Goal: Task Accomplishment & Management: Complete application form

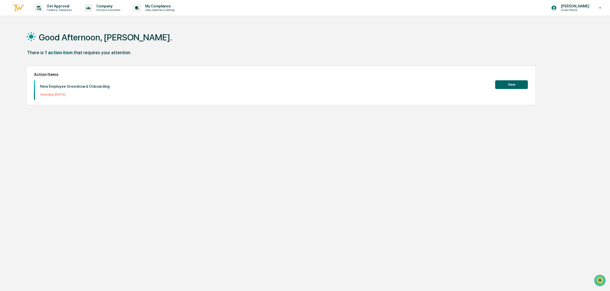
click at [513, 79] on div "Action Items New Employee Greenboard Onboarding Overdue: 2025-09-14 View" at bounding box center [281, 85] width 510 height 39
click at [514, 82] on button "View" at bounding box center [511, 84] width 33 height 9
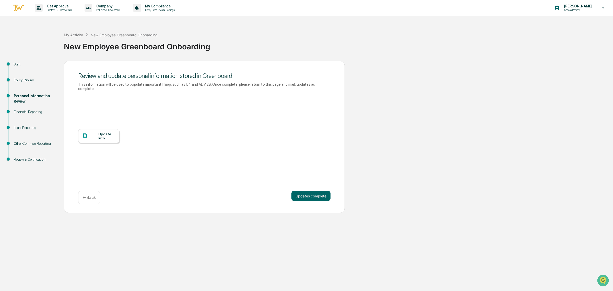
click at [17, 64] on div "Start" at bounding box center [35, 64] width 42 height 5
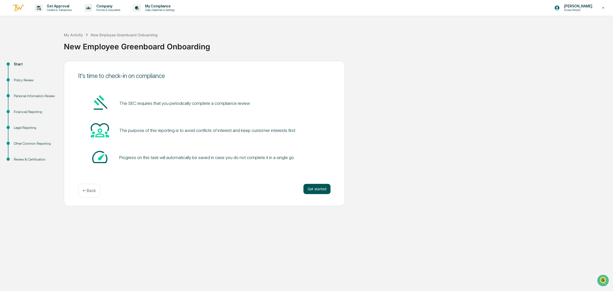
click at [323, 186] on button "Get started" at bounding box center [317, 189] width 27 height 10
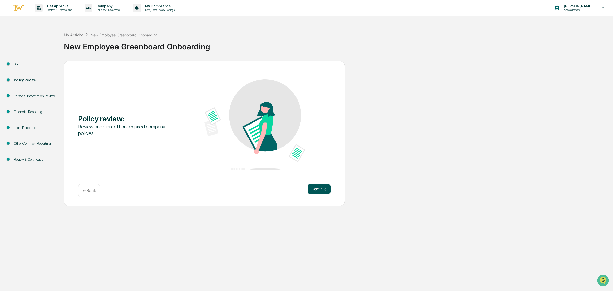
click at [318, 188] on button "Continue" at bounding box center [319, 189] width 23 height 10
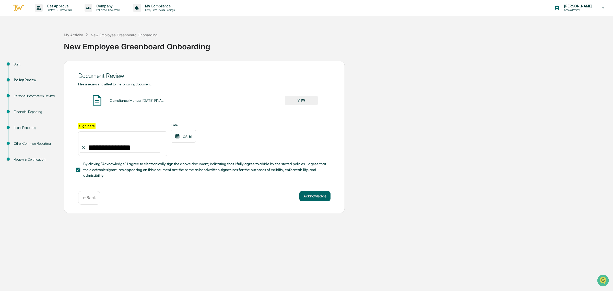
click at [316, 193] on div "**********" at bounding box center [204, 137] width 281 height 152
click at [319, 198] on button "Acknowledge" at bounding box center [314, 196] width 31 height 10
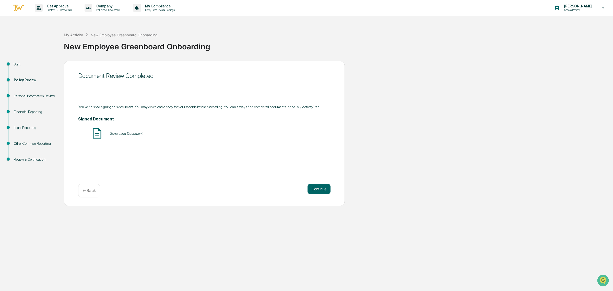
click at [319, 194] on div "Continue ← Back" at bounding box center [204, 191] width 252 height 14
click at [319, 192] on button "Continue" at bounding box center [319, 189] width 23 height 10
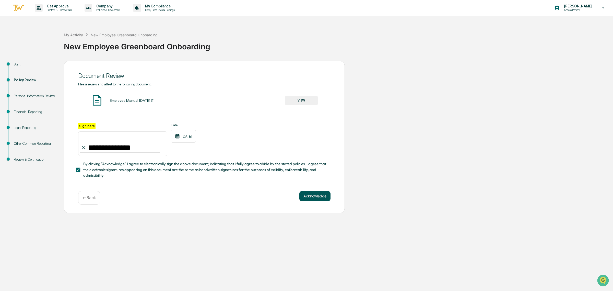
click at [320, 194] on button "Acknowledge" at bounding box center [314, 196] width 31 height 10
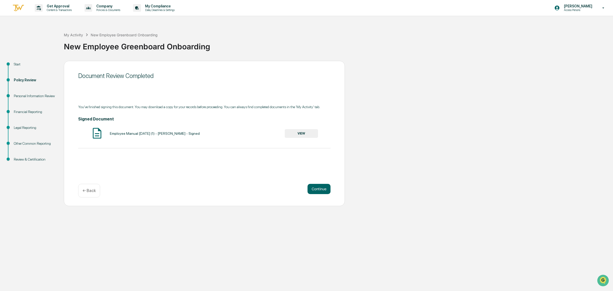
click at [316, 181] on div "Document Review Completed You've finished signing this document. You may downlo…" at bounding box center [204, 133] width 281 height 145
click at [321, 187] on button "Continue" at bounding box center [319, 189] width 23 height 10
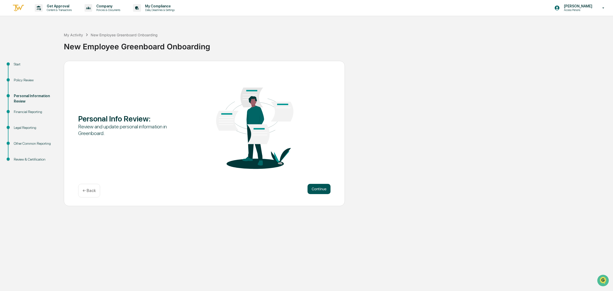
click at [320, 187] on button "Continue" at bounding box center [319, 189] width 23 height 10
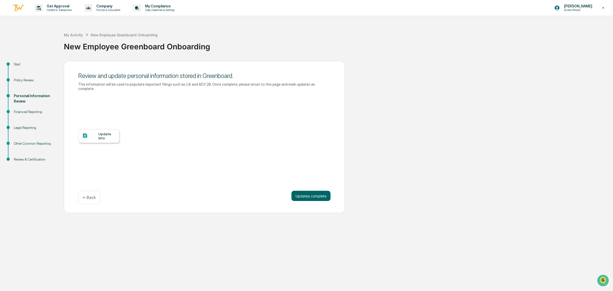
click at [104, 132] on div "Update Info" at bounding box center [106, 136] width 17 height 8
click at [318, 195] on button "Updates complete" at bounding box center [310, 196] width 39 height 10
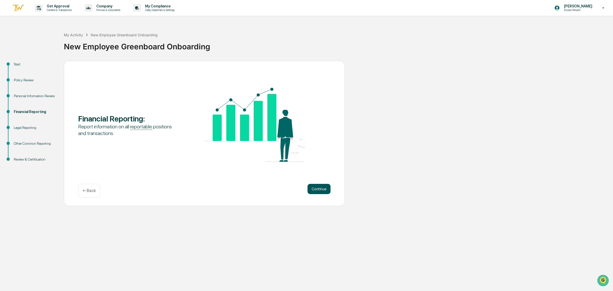
click at [318, 192] on button "Continue" at bounding box center [319, 189] width 23 height 10
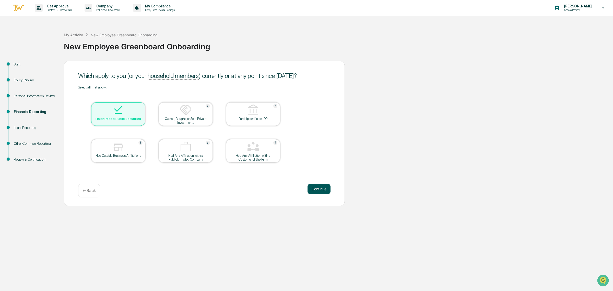
click at [318, 191] on button "Continue" at bounding box center [319, 189] width 23 height 10
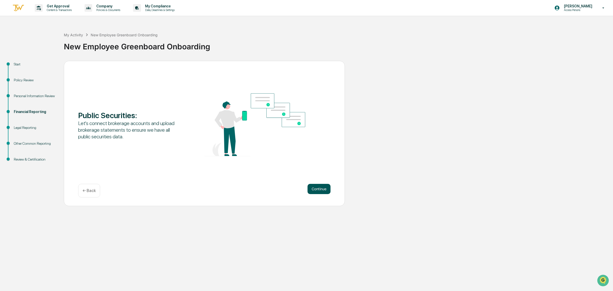
click at [318, 191] on button "Continue" at bounding box center [319, 189] width 23 height 10
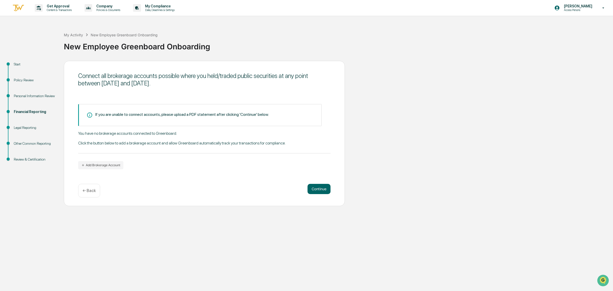
click at [91, 189] on p "← Back" at bounding box center [89, 190] width 13 height 5
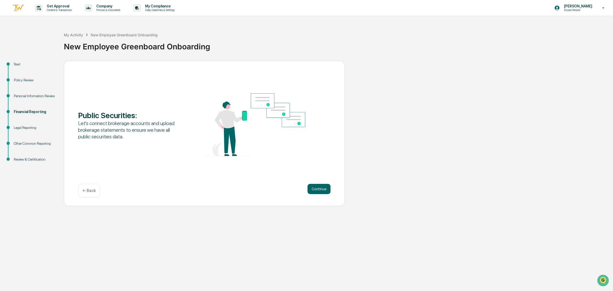
click at [87, 188] on div "← Back" at bounding box center [89, 191] width 22 height 14
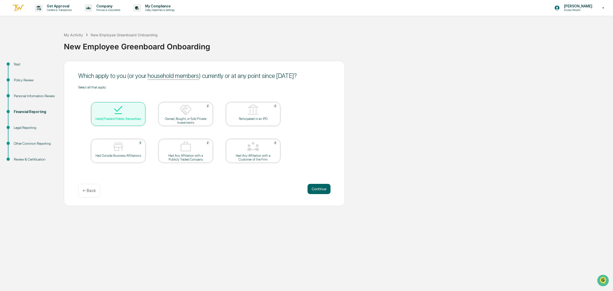
click at [118, 114] on img at bounding box center [118, 110] width 12 height 12
click at [134, 118] on div "Held/Traded Public Securities" at bounding box center [118, 119] width 46 height 4
click at [312, 185] on button "Continue" at bounding box center [319, 189] width 23 height 10
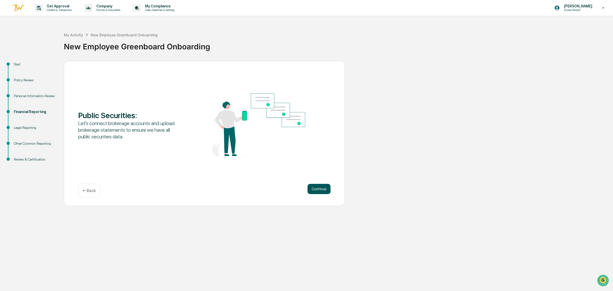
click at [314, 186] on button "Continue" at bounding box center [319, 189] width 23 height 10
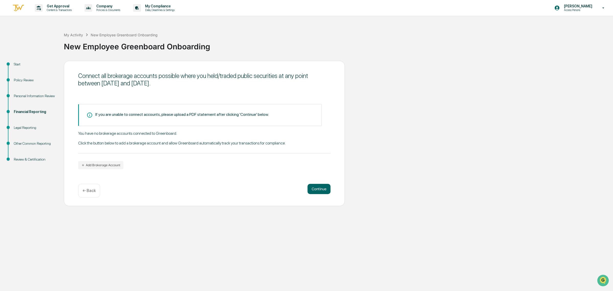
click at [202, 114] on div "If you are unable to connect accounts, please upload a PDF statement after clic…" at bounding box center [181, 114] width 173 height 5
drag, startPoint x: 281, startPoint y: 144, endPoint x: 82, endPoint y: 141, distance: 198.3
click at [82, 141] on div "You have no brokerage accounts connected to Greenboard. Click the button below …" at bounding box center [204, 142] width 252 height 22
click at [104, 166] on button "Add Brokerage Account" at bounding box center [100, 165] width 45 height 8
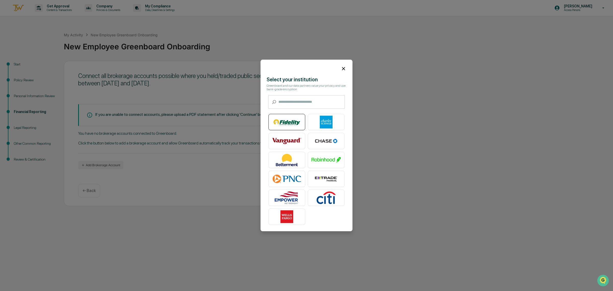
click at [283, 120] on img at bounding box center [286, 122] width 29 height 13
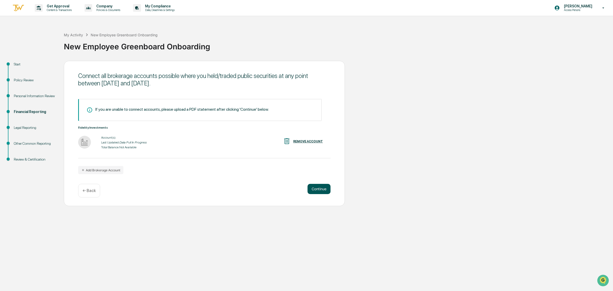
click at [326, 187] on button "Continue" at bounding box center [319, 189] width 23 height 10
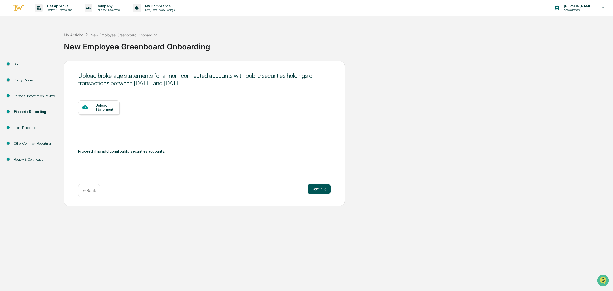
click at [323, 187] on button "Continue" at bounding box center [319, 189] width 23 height 10
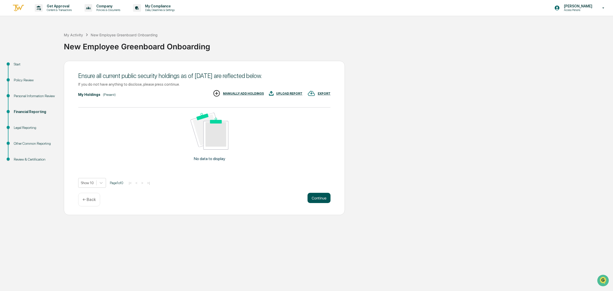
click at [321, 196] on button "Continue" at bounding box center [319, 198] width 23 height 10
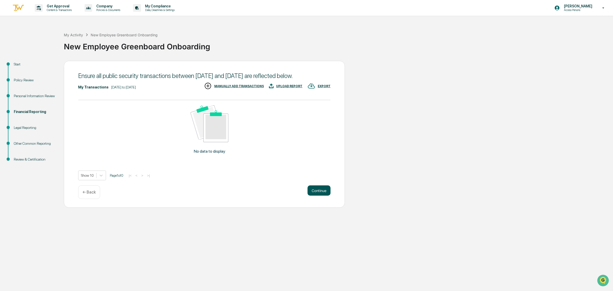
click at [320, 195] on button "Continue" at bounding box center [319, 190] width 23 height 10
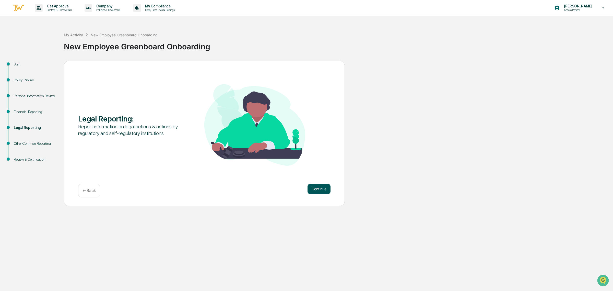
click at [323, 188] on button "Continue" at bounding box center [319, 189] width 23 height 10
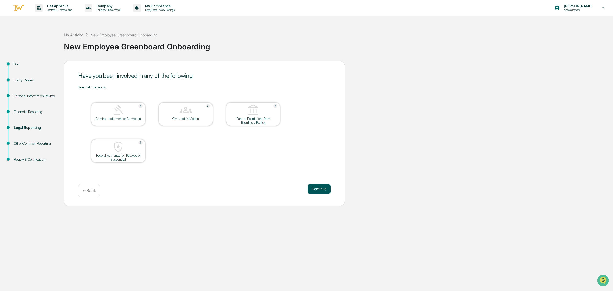
click at [316, 187] on button "Continue" at bounding box center [319, 189] width 23 height 10
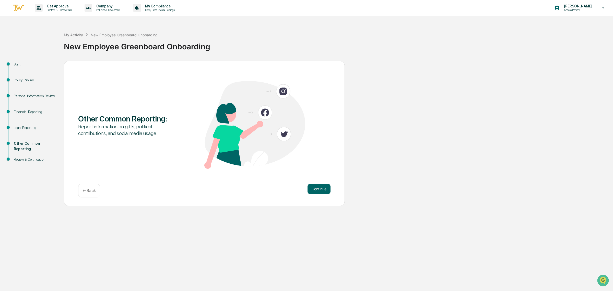
click at [316, 187] on button "Continue" at bounding box center [319, 189] width 23 height 10
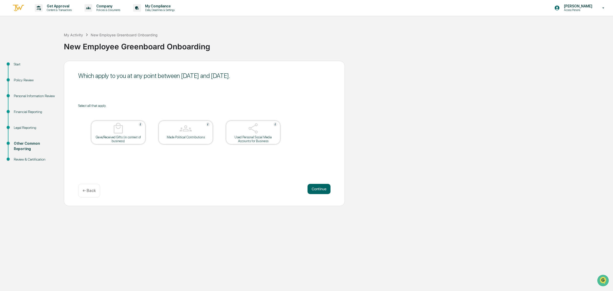
click at [316, 187] on button "Continue" at bounding box center [319, 189] width 23 height 10
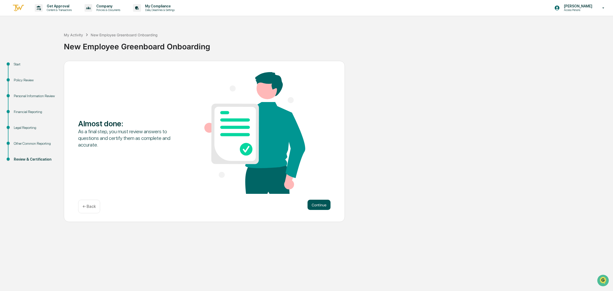
click at [324, 201] on button "Continue" at bounding box center [319, 205] width 23 height 10
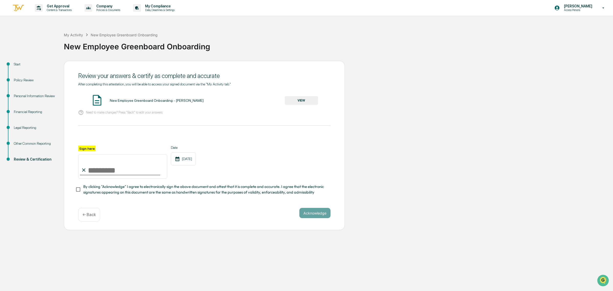
click at [95, 114] on p "Need to make changes? Press "Back" to edit your answers" at bounding box center [124, 112] width 77 height 4
click at [110, 166] on input "Sign here" at bounding box center [122, 166] width 89 height 25
type input "**********"
click at [319, 215] on button "Acknowledge" at bounding box center [314, 213] width 31 height 10
click at [300, 95] on div "New Employee Greenboard Onboarding - Owen Cummins VIEW" at bounding box center [204, 101] width 252 height 14
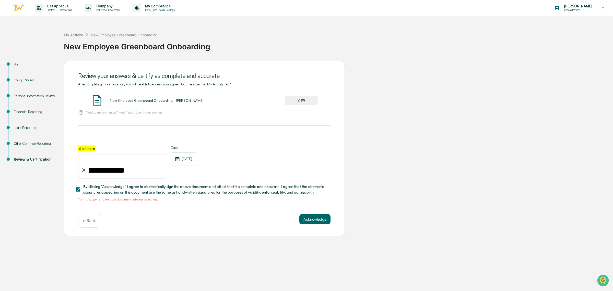
click at [301, 96] on div "New Employee Greenboard Onboarding - Owen Cummins VIEW" at bounding box center [204, 101] width 252 height 14
click at [305, 101] on button "VIEW" at bounding box center [301, 100] width 33 height 9
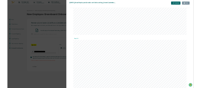
scroll to position [2452, 0]
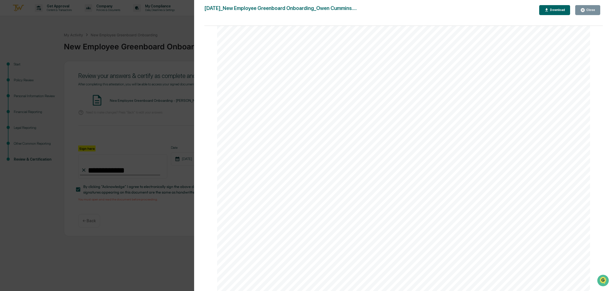
click at [565, 6] on button "Download" at bounding box center [554, 10] width 31 height 10
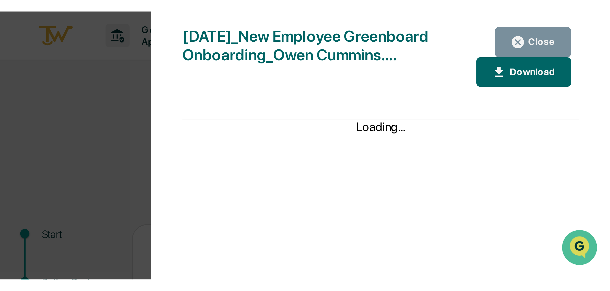
scroll to position [0, 0]
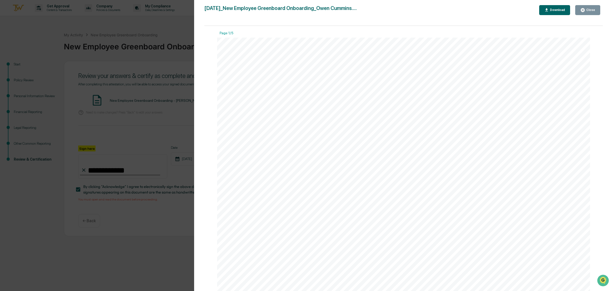
click at [592, 11] on div "Close" at bounding box center [590, 10] width 10 height 4
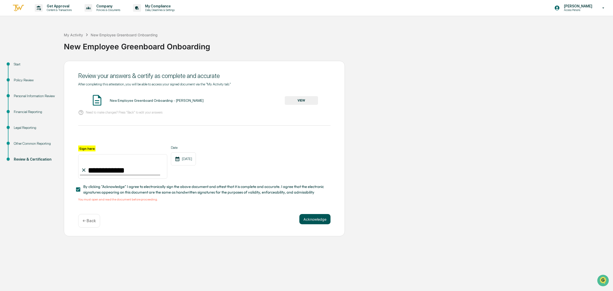
click at [316, 218] on button "Acknowledge" at bounding box center [314, 219] width 31 height 10
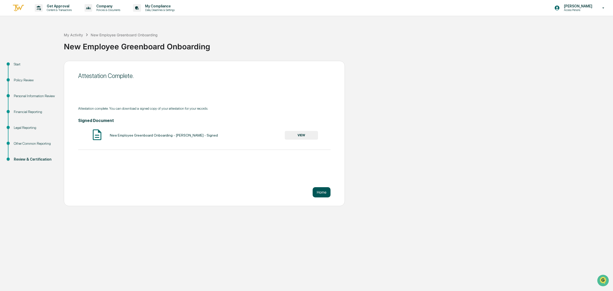
click at [324, 191] on button "Home" at bounding box center [322, 192] width 18 height 10
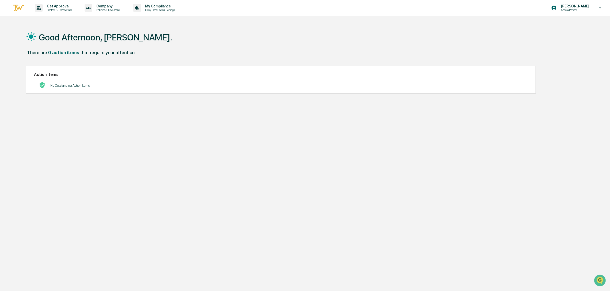
click at [90, 83] on div "No Outstanding Action Items" at bounding box center [281, 85] width 494 height 10
click at [111, 6] on p "Company" at bounding box center [107, 6] width 31 height 4
click at [121, 35] on li "Approved Content Library" at bounding box center [116, 35] width 66 height 9
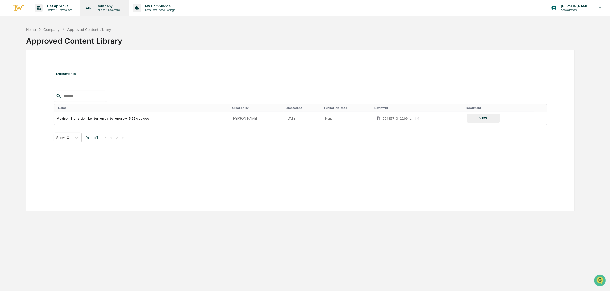
click at [110, 7] on p "Company" at bounding box center [107, 6] width 31 height 4
click at [108, 24] on li "Policy Document Library" at bounding box center [116, 25] width 66 height 9
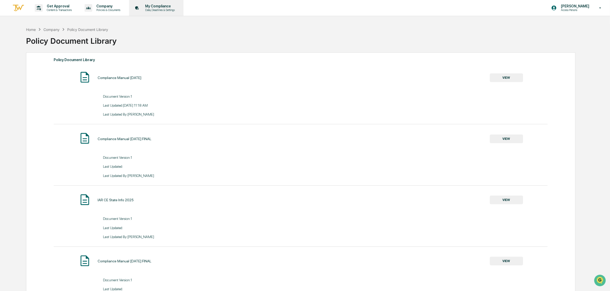
click at [150, 9] on p "Data, Deadlines & Settings" at bounding box center [159, 10] width 36 height 4
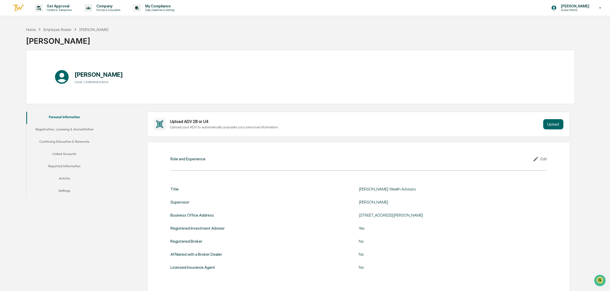
click at [79, 128] on button "Registration, Licensing & Accreditation" at bounding box center [64, 130] width 77 height 12
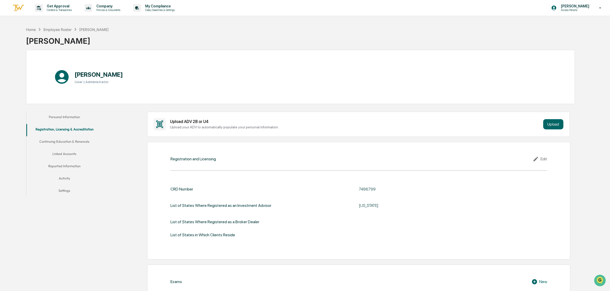
click at [75, 136] on button "Continuing Education & Renewals" at bounding box center [64, 142] width 77 height 12
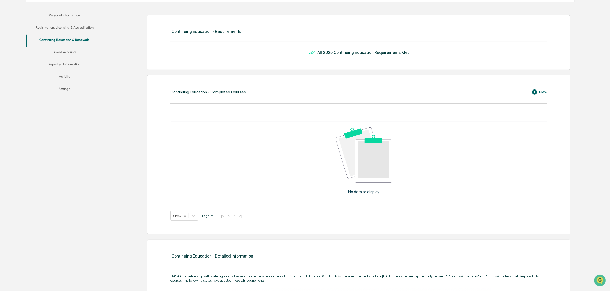
scroll to position [128, 0]
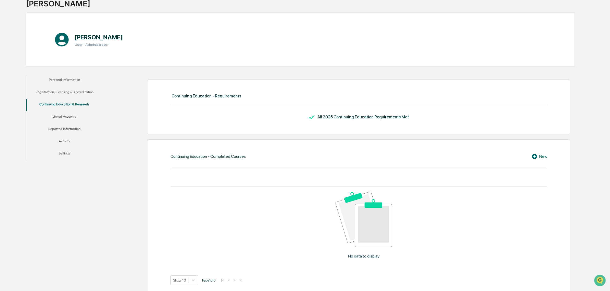
click at [67, 120] on button "Linked Accounts" at bounding box center [64, 117] width 77 height 12
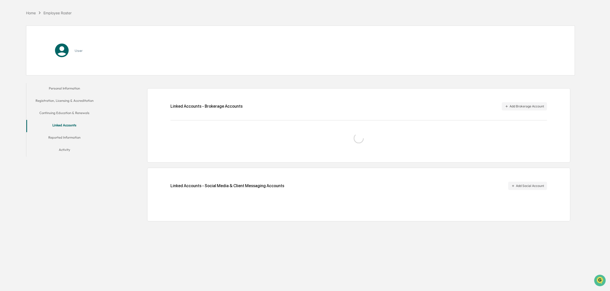
scroll to position [24, 0]
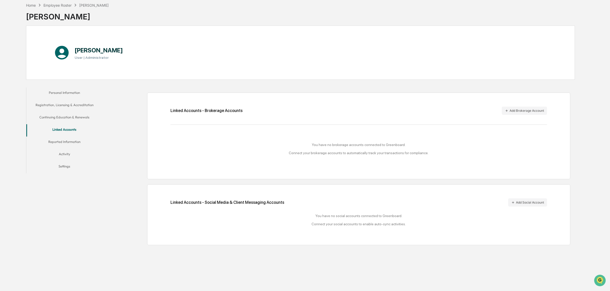
click at [79, 141] on button "Reported Information" at bounding box center [64, 142] width 77 height 12
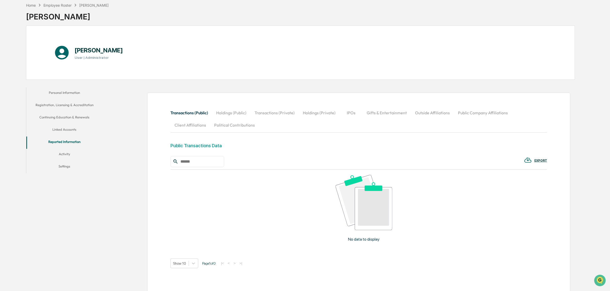
click at [68, 154] on button "Activity" at bounding box center [64, 155] width 77 height 12
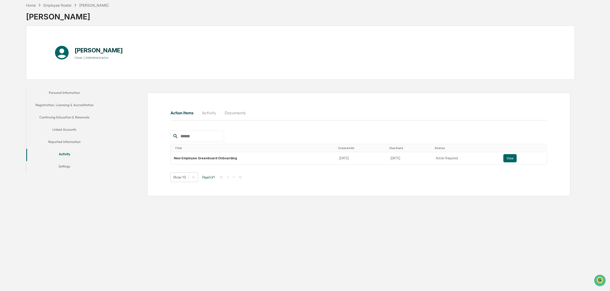
click at [68, 167] on button "Settings" at bounding box center [64, 167] width 77 height 12
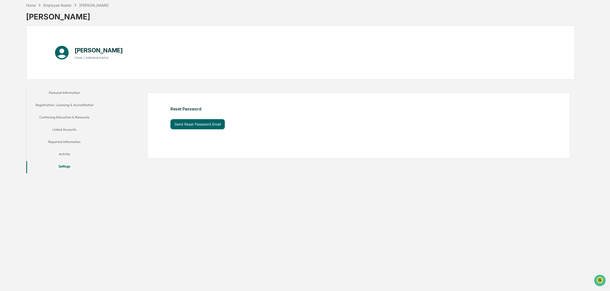
click at [64, 97] on button "Personal Information" at bounding box center [64, 93] width 77 height 12
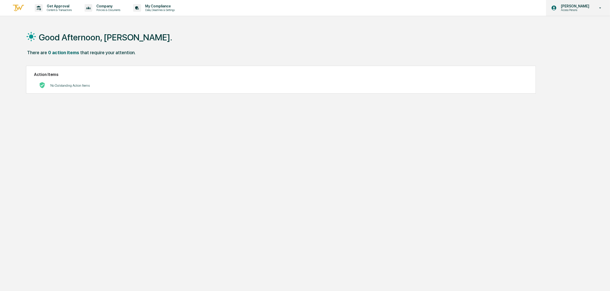
click at [575, 6] on p "[PERSON_NAME]" at bounding box center [574, 6] width 35 height 4
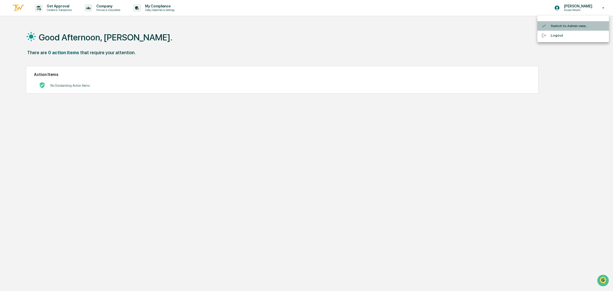
click at [560, 26] on li "Switch to Admin view..." at bounding box center [574, 25] width 72 height 9
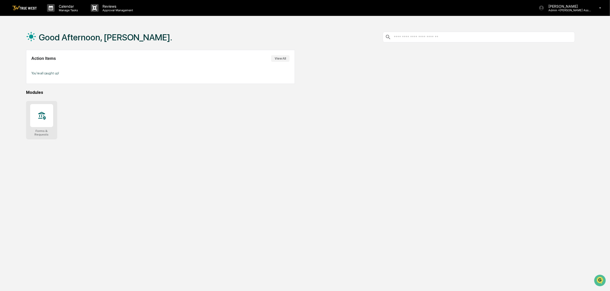
click at [38, 119] on icon at bounding box center [42, 115] width 8 height 8
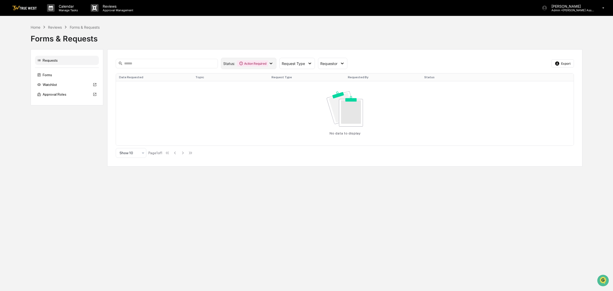
click at [251, 61] on div "Action Required" at bounding box center [252, 63] width 31 height 6
click at [253, 62] on div "Action Required" at bounding box center [252, 63] width 31 height 6
click at [61, 75] on div "Forms" at bounding box center [67, 74] width 64 height 9
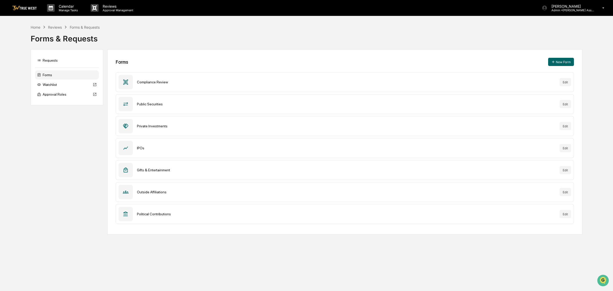
click at [154, 85] on div "Compliance Review Edit" at bounding box center [345, 82] width 458 height 20
click at [68, 6] on p "Calendar" at bounding box center [68, 6] width 26 height 4
click at [54, 6] on div at bounding box center [306, 145] width 613 height 291
click at [46, 8] on div "Calendar Manage Tasks" at bounding box center [64, 8] width 39 height 8
click at [57, 21] on ul at bounding box center [81, 19] width 77 height 7
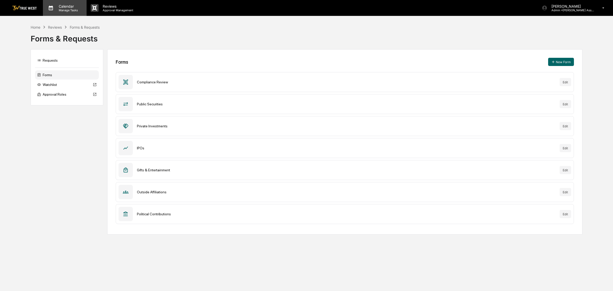
click at [57, 8] on p "Calendar" at bounding box center [68, 6] width 26 height 4
click at [76, 8] on div at bounding box center [306, 145] width 613 height 291
click at [32, 28] on div "Home" at bounding box center [36, 27] width 10 height 4
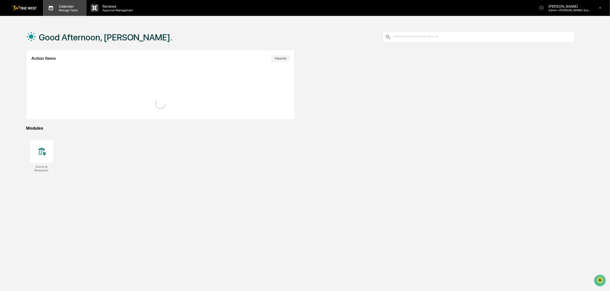
click at [68, 7] on p "Calendar" at bounding box center [68, 6] width 26 height 4
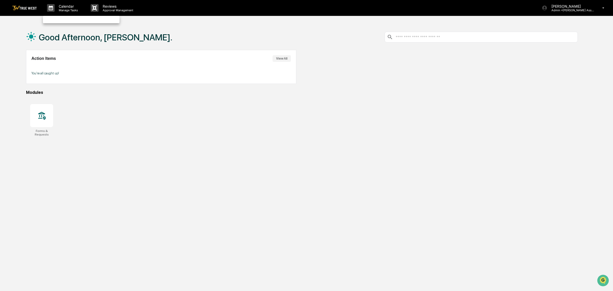
click at [67, 6] on div at bounding box center [306, 145] width 613 height 291
click at [67, 6] on p "Calendar" at bounding box center [68, 6] width 26 height 4
click at [72, 21] on ul at bounding box center [81, 19] width 77 height 7
click at [74, 8] on div at bounding box center [306, 145] width 613 height 291
click at [123, 8] on p "Reviews" at bounding box center [117, 6] width 37 height 4
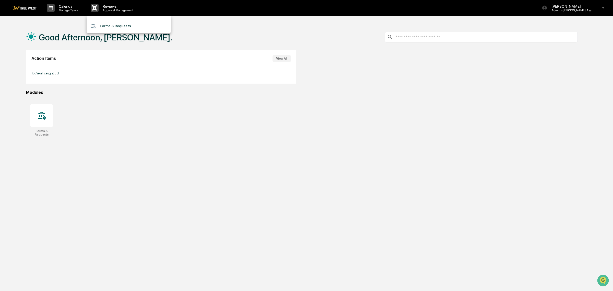
click at [75, 9] on div at bounding box center [306, 145] width 613 height 291
click at [70, 8] on p "Calendar" at bounding box center [68, 6] width 26 height 4
click at [66, 7] on div at bounding box center [306, 145] width 613 height 291
click at [64, 6] on p "Calendar" at bounding box center [68, 6] width 26 height 4
click at [49, 109] on div at bounding box center [306, 145] width 613 height 291
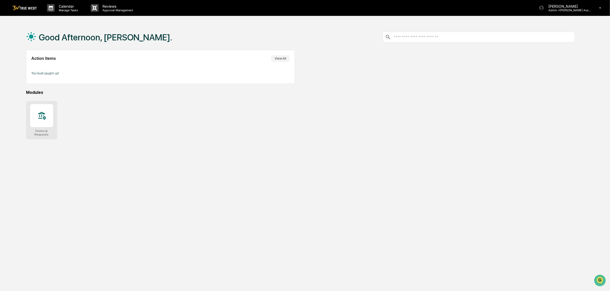
click at [44, 115] on icon at bounding box center [41, 116] width 7 height 8
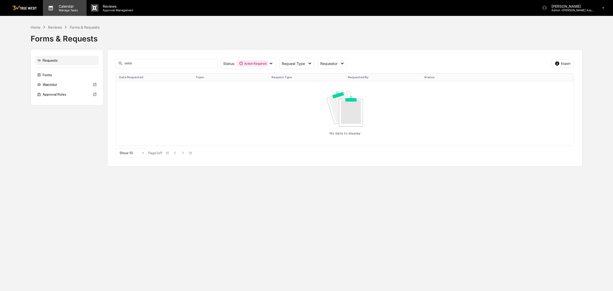
click at [69, 12] on p "Manage Tasks" at bounding box center [68, 10] width 26 height 4
click at [57, 12] on p "Manage Tasks" at bounding box center [68, 10] width 26 height 4
click at [67, 19] on ul at bounding box center [81, 19] width 77 height 7
click at [596, 13] on div at bounding box center [306, 145] width 613 height 291
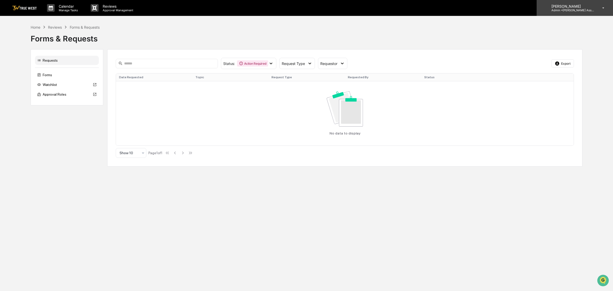
click at [584, 6] on p "[PERSON_NAME]" at bounding box center [571, 6] width 48 height 4
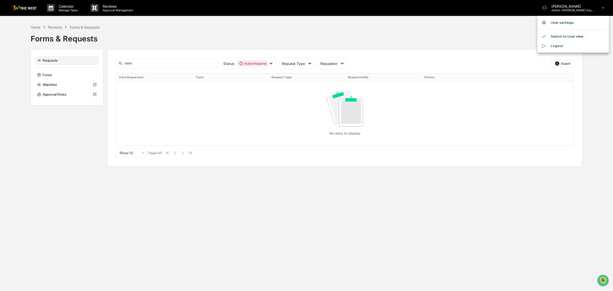
click at [71, 8] on div at bounding box center [306, 145] width 613 height 291
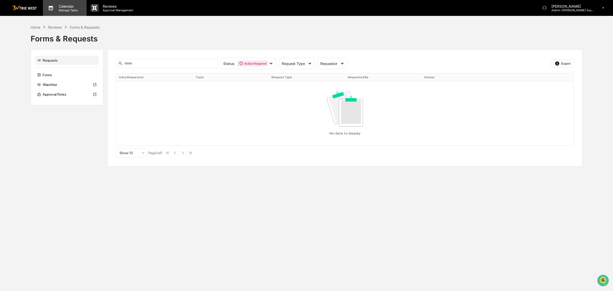
click at [67, 8] on p "Calendar" at bounding box center [68, 6] width 26 height 4
click at [67, 11] on div at bounding box center [306, 145] width 613 height 291
click at [71, 8] on p "Calendar" at bounding box center [68, 6] width 26 height 4
click at [378, 200] on div at bounding box center [306, 145] width 613 height 291
click at [196, 33] on div "Forms & Requests" at bounding box center [307, 36] width 552 height 13
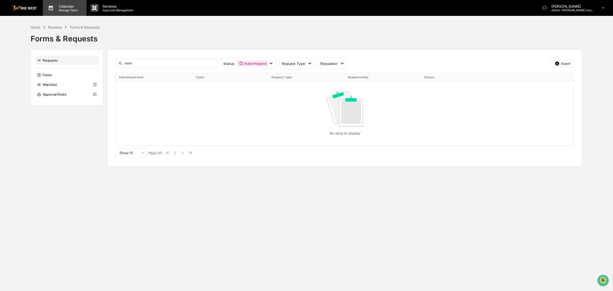
click at [69, 12] on p "Manage Tasks" at bounding box center [68, 10] width 26 height 4
click at [65, 8] on div at bounding box center [306, 145] width 613 height 291
click at [65, 7] on p "Calendar" at bounding box center [68, 6] width 26 height 4
click at [68, 9] on div at bounding box center [306, 145] width 613 height 291
click at [67, 9] on p "Manage Tasks" at bounding box center [68, 10] width 26 height 4
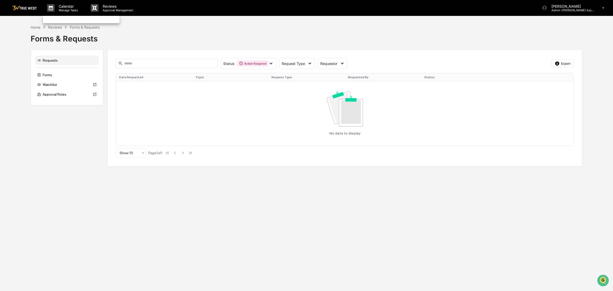
click at [72, 8] on div at bounding box center [306, 145] width 613 height 291
click at [68, 7] on p "Calendar" at bounding box center [68, 6] width 26 height 4
click at [65, 5] on div at bounding box center [306, 145] width 613 height 291
click at [556, 11] on p "Admin • [PERSON_NAME] Asset Management" at bounding box center [571, 10] width 48 height 4
click at [503, 21] on div at bounding box center [306, 145] width 613 height 291
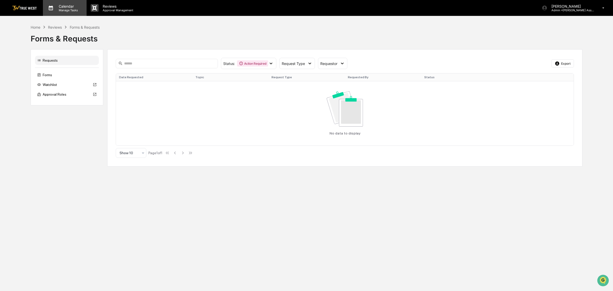
click at [63, 10] on p "Manage Tasks" at bounding box center [68, 10] width 26 height 4
click at [67, 9] on p "Manage Tasks" at bounding box center [68, 10] width 26 height 4
click at [121, 6] on div at bounding box center [306, 145] width 613 height 291
click at [112, 8] on p "Reviews" at bounding box center [117, 6] width 37 height 4
click at [112, 8] on div at bounding box center [306, 145] width 613 height 291
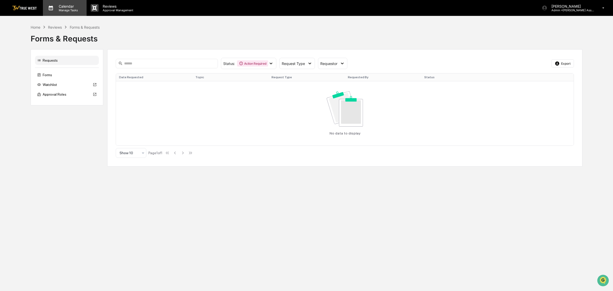
click at [64, 6] on p "Calendar" at bounding box center [68, 6] width 26 height 4
click at [64, 6] on div at bounding box center [306, 145] width 613 height 291
click at [566, 9] on p "Admin • [PERSON_NAME] Asset Management" at bounding box center [571, 10] width 48 height 4
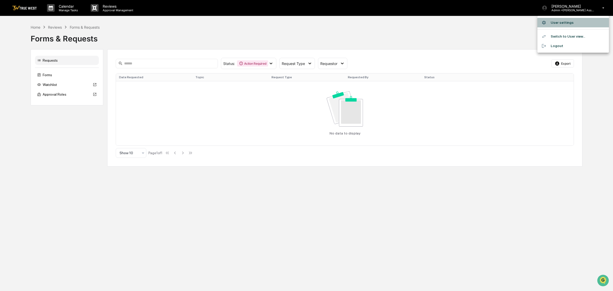
click at [555, 25] on li "User settings" at bounding box center [574, 22] width 72 height 9
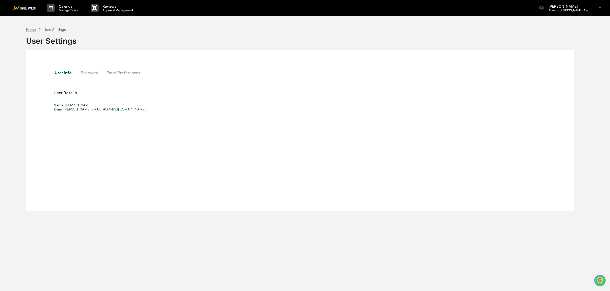
click at [29, 27] on div "Home" at bounding box center [31, 29] width 10 height 4
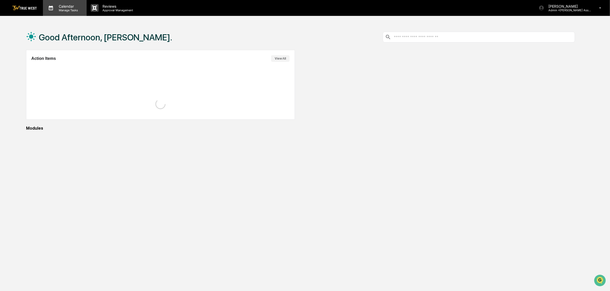
click at [74, 4] on p "Calendar" at bounding box center [68, 6] width 26 height 4
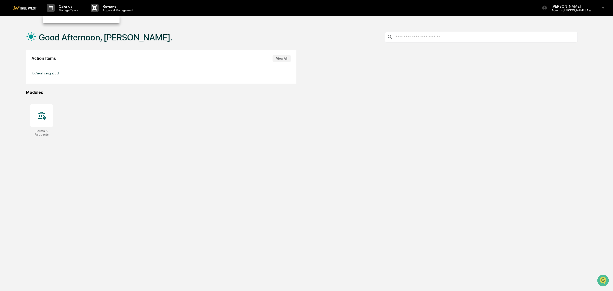
click at [66, 5] on div at bounding box center [306, 145] width 613 height 291
click at [66, 5] on p "Calendar" at bounding box center [68, 6] width 26 height 4
click at [65, 8] on div at bounding box center [306, 145] width 613 height 291
click at [276, 58] on button "View All" at bounding box center [280, 58] width 18 height 7
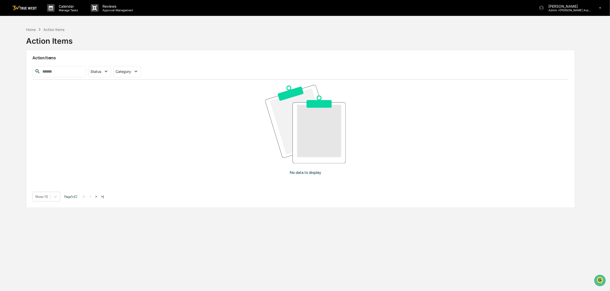
click at [97, 197] on button ">" at bounding box center [96, 196] width 5 height 4
click at [93, 197] on button "<" at bounding box center [90, 196] width 5 height 4
click at [30, 28] on div "Home" at bounding box center [31, 29] width 10 height 4
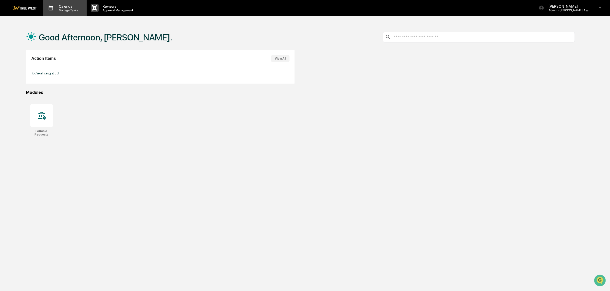
click at [70, 12] on div "Calendar Manage Tasks" at bounding box center [65, 8] width 44 height 16
click at [70, 12] on div at bounding box center [306, 145] width 613 height 291
click at [70, 12] on div "Calendar Manage Tasks" at bounding box center [65, 8] width 44 height 16
click at [70, 12] on div at bounding box center [306, 145] width 613 height 291
drag, startPoint x: 37, startPoint y: 36, endPoint x: 127, endPoint y: 34, distance: 90.2
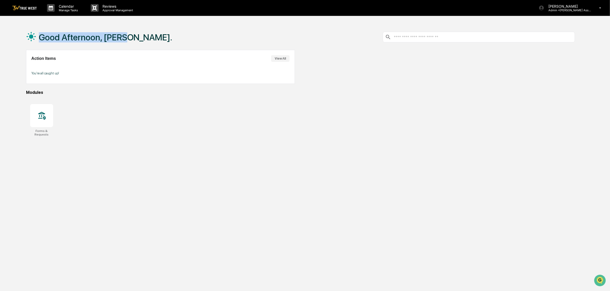
click at [127, 34] on div "Good Afternoon, [PERSON_NAME]." at bounding box center [300, 37] width 549 height 26
click at [127, 35] on div "Good Afternoon, [PERSON_NAME]." at bounding box center [300, 37] width 549 height 26
click at [151, 7] on div "Calendar Manage Tasks Reviews Approval Management [PERSON_NAME] Admin • [PERSON…" at bounding box center [305, 8] width 610 height 16
click at [199, 9] on div "Calendar Manage Tasks Reviews Approval Management [PERSON_NAME] Admin • [PERSON…" at bounding box center [305, 8] width 610 height 16
